Goal: Entertainment & Leisure: Consume media (video, audio)

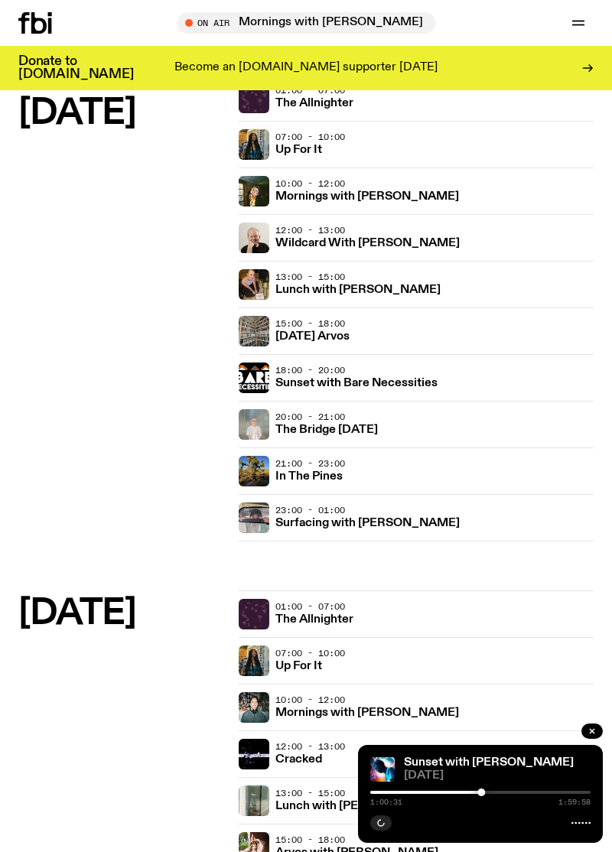
scroll to position [616, 0]
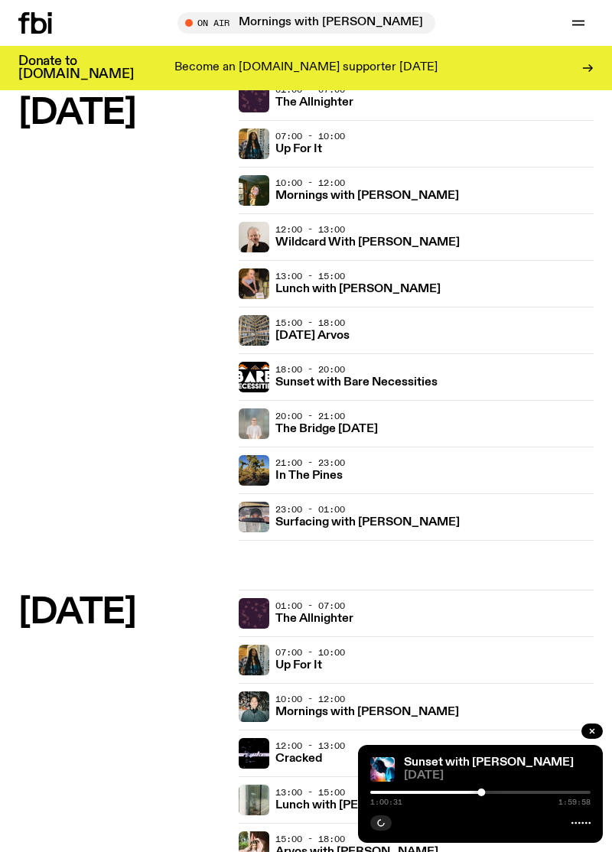
click at [600, 742] on div at bounding box center [591, 733] width 21 height 18
click at [598, 739] on button "button" at bounding box center [591, 731] width 21 height 15
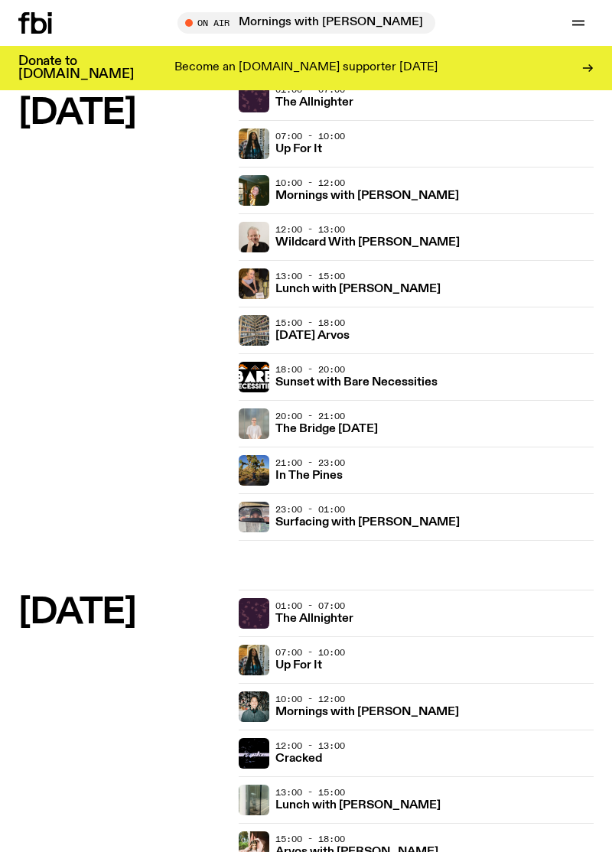
click at [251, 468] on img at bounding box center [254, 470] width 31 height 31
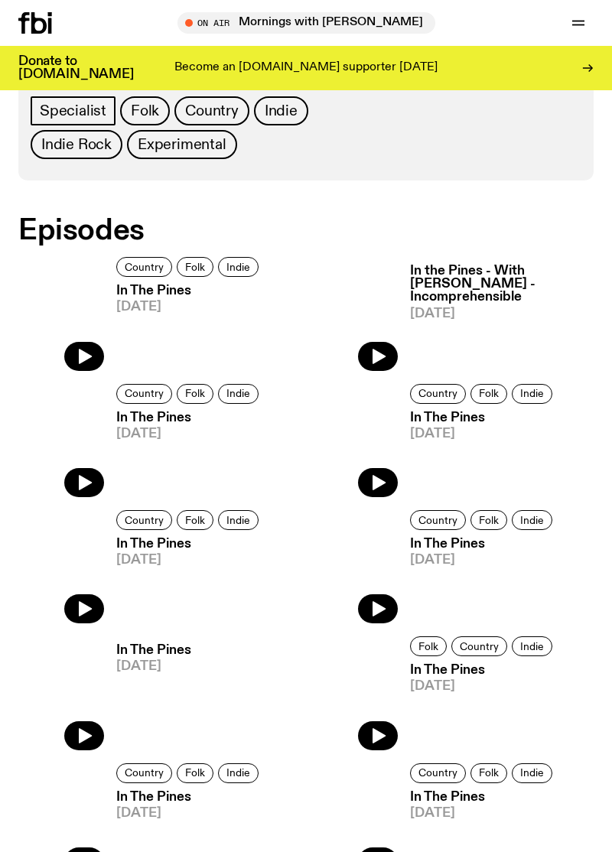
scroll to position [462, 0]
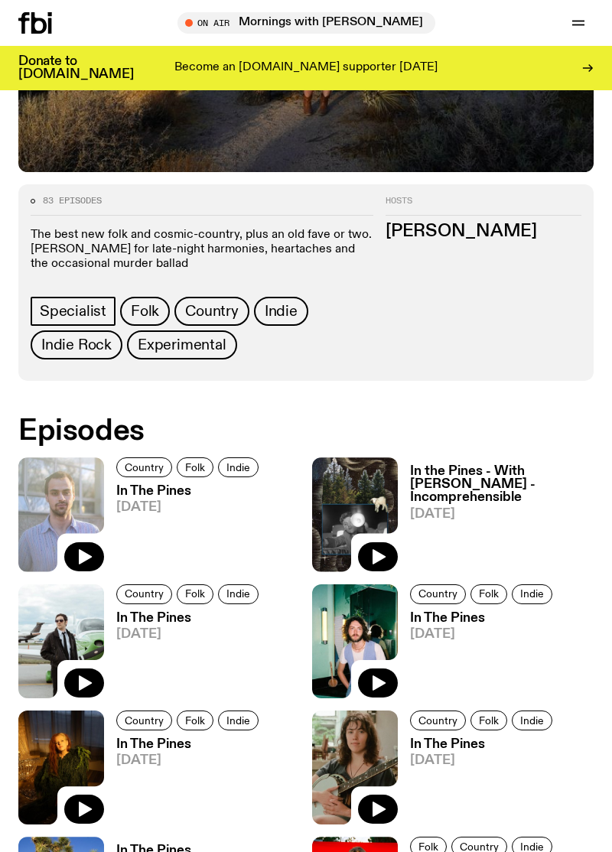
click at [65, 510] on img at bounding box center [61, 515] width 86 height 114
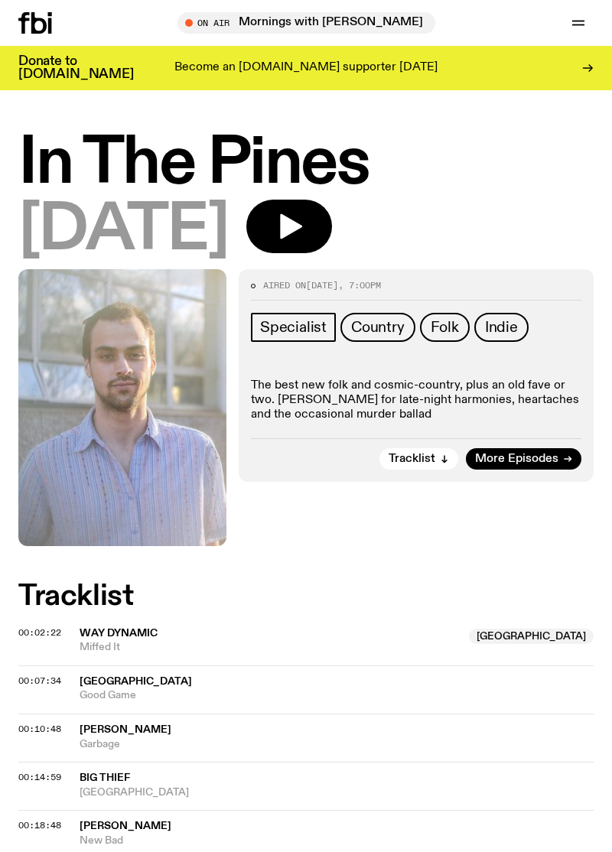
click at [302, 226] on icon "button" at bounding box center [291, 226] width 22 height 25
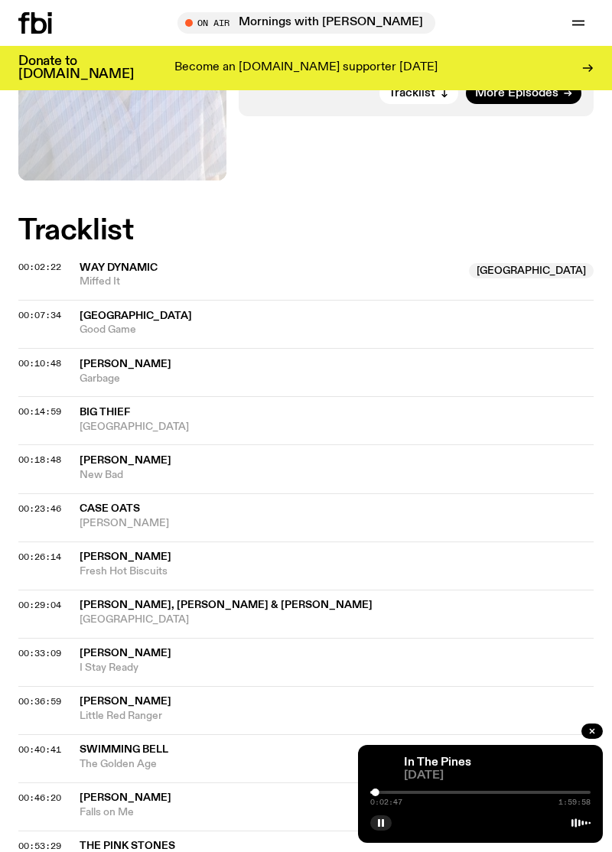
scroll to position [352, 0]
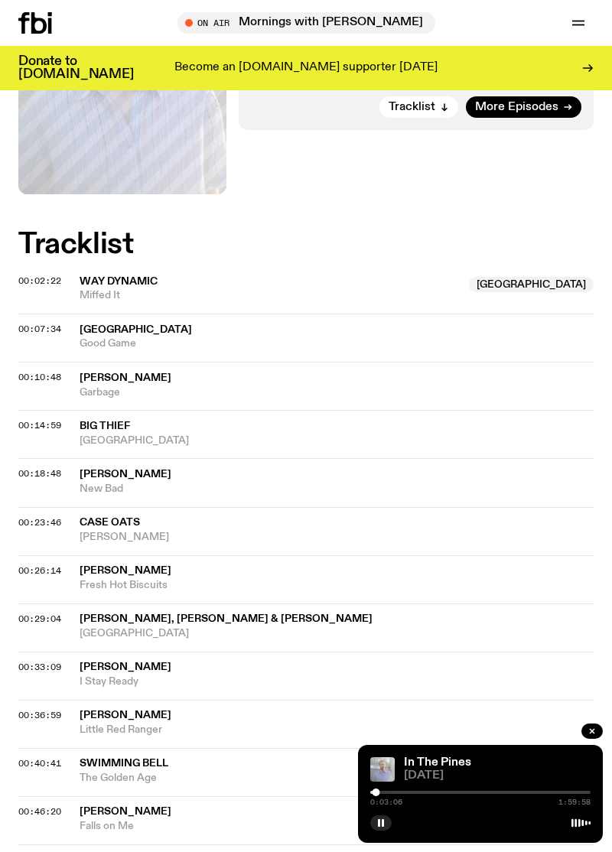
click at [0, 798] on div "Aired on [DATE] 7:00pm Specialist Country Folk Indie The best new folk and cosm…" at bounding box center [306, 821] width 612 height 1809
